Goal: Navigation & Orientation: Find specific page/section

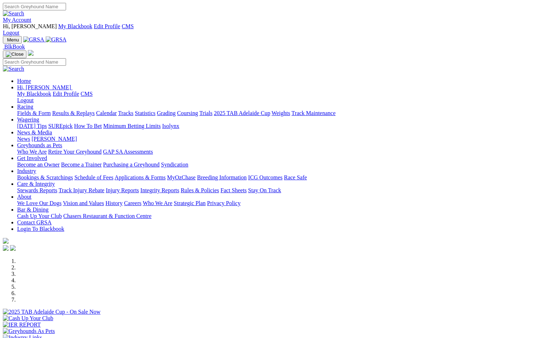
click at [33, 104] on link "Racing" at bounding box center [25, 107] width 16 height 6
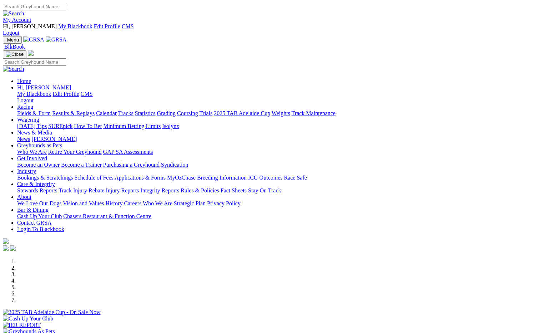
click at [134, 110] on link "Tracks" at bounding box center [125, 113] width 15 height 6
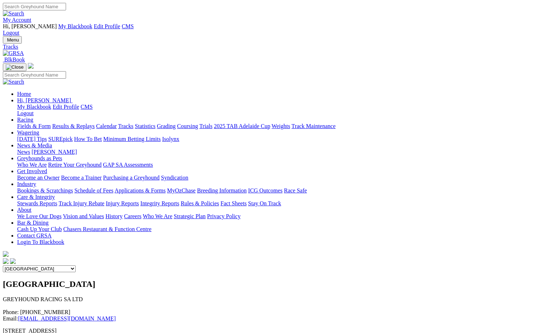
click at [76, 265] on select "Angle Park Gawler [GEOGRAPHIC_DATA] [PERSON_NAME][GEOGRAPHIC_DATA] [US_STATE] G…" at bounding box center [39, 268] width 73 height 7
select select "3"
click at [76, 265] on select "Angle Park Gawler [GEOGRAPHIC_DATA] [PERSON_NAME][GEOGRAPHIC_DATA] [US_STATE] G…" at bounding box center [39, 268] width 73 height 7
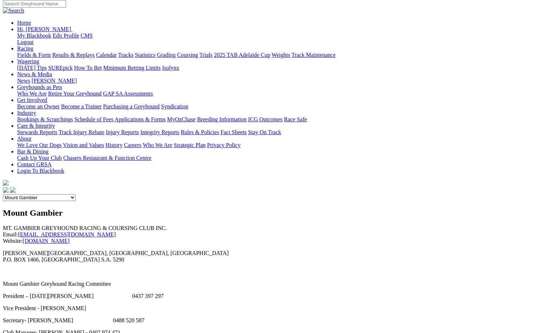
scroll to position [71, 0]
